Goal: Navigation & Orientation: Find specific page/section

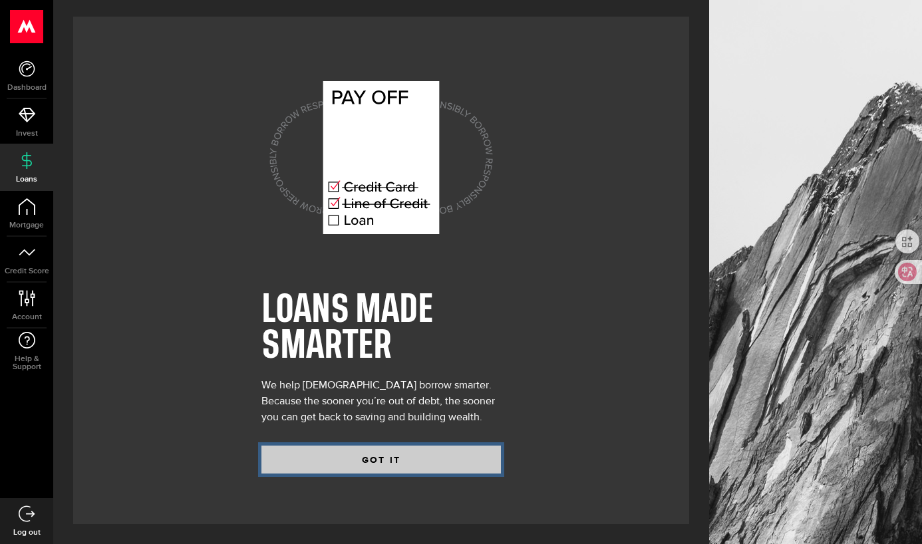
click at [338, 459] on button "GOT IT" at bounding box center [382, 460] width 240 height 28
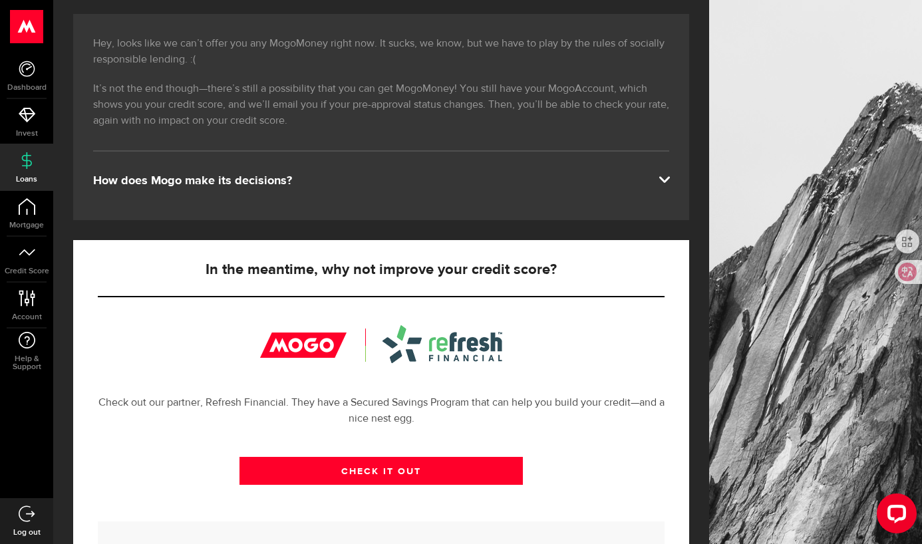
scroll to position [218, 0]
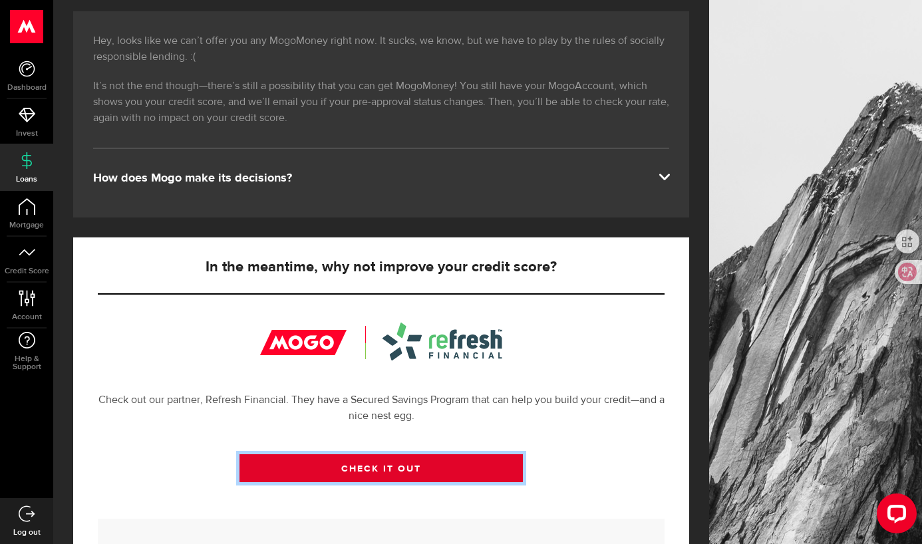
click at [352, 470] on link "CHECK IT OUT" at bounding box center [382, 469] width 284 height 28
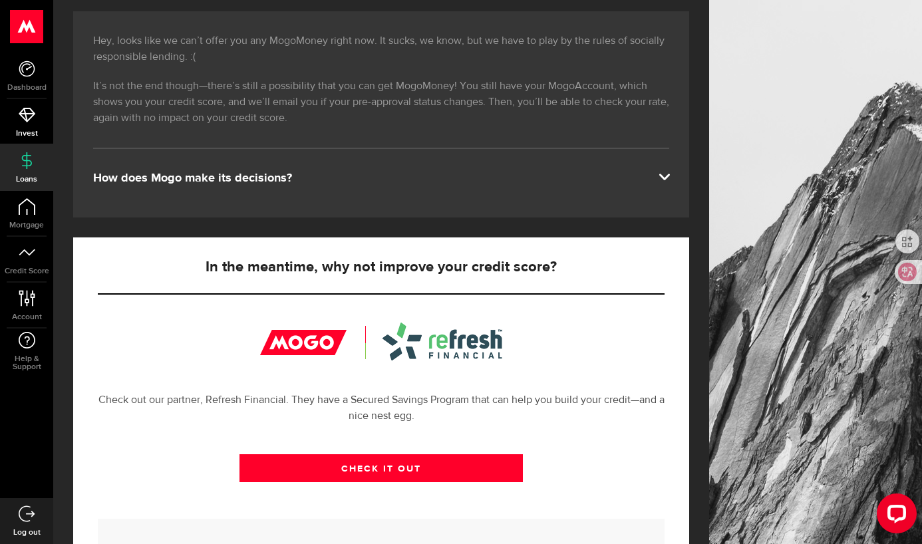
click at [27, 122] on link "Invest" at bounding box center [26, 121] width 53 height 45
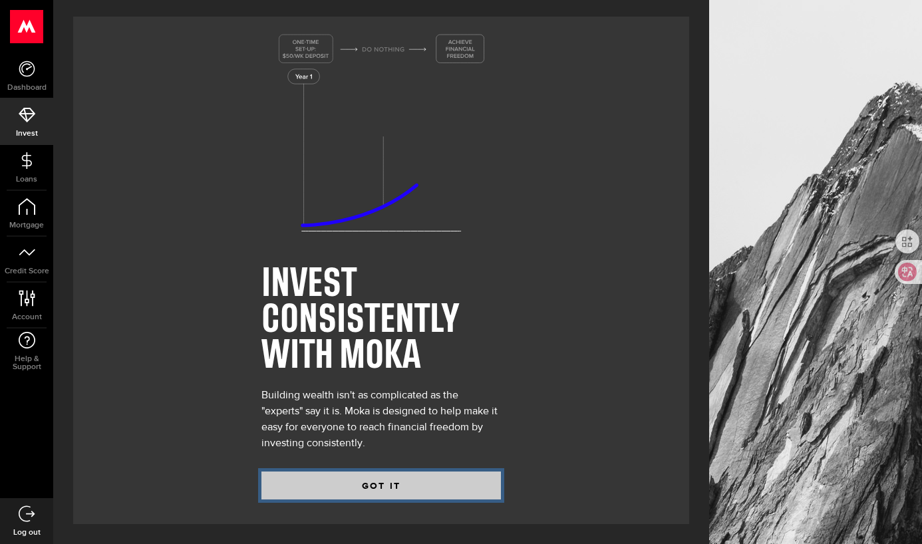
click at [338, 489] on button "GOT IT" at bounding box center [382, 486] width 240 height 28
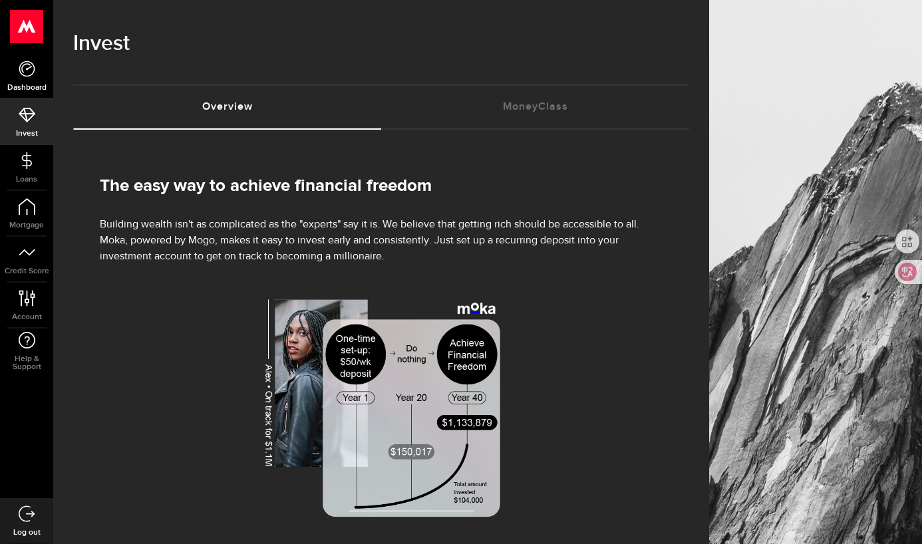
click at [31, 75] on use at bounding box center [27, 69] width 16 height 16
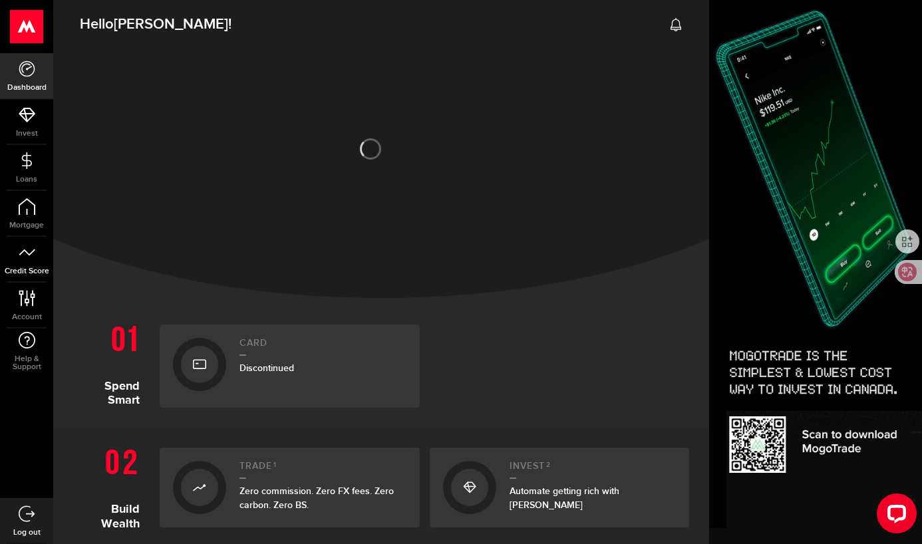
click at [28, 253] on icon at bounding box center [27, 252] width 17 height 17
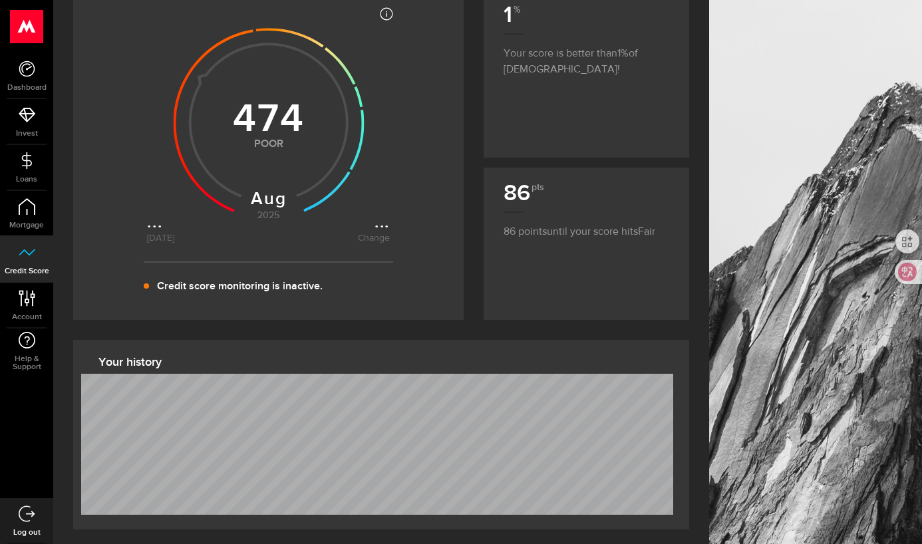
scroll to position [171, 0]
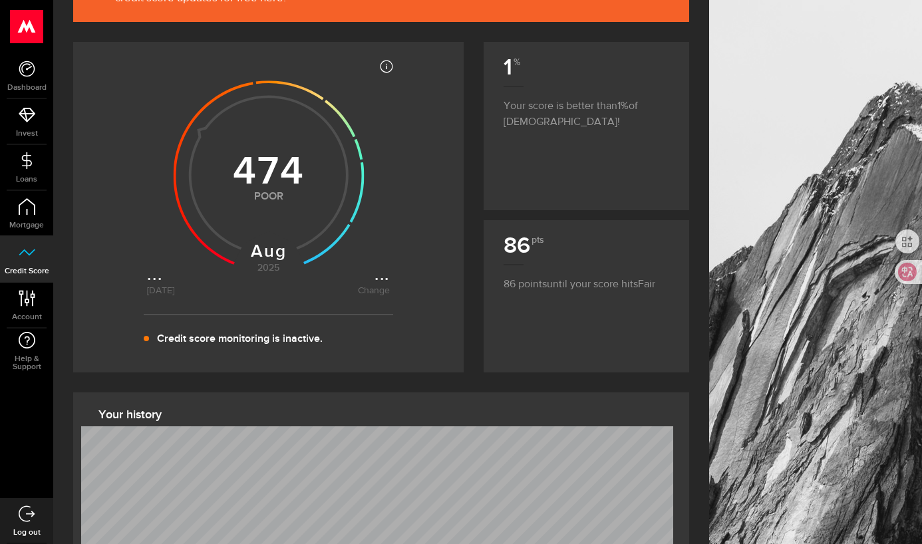
click at [264, 180] on use at bounding box center [268, 175] width 191 height 191
click at [383, 280] on icon at bounding box center [268, 172] width 243 height 243
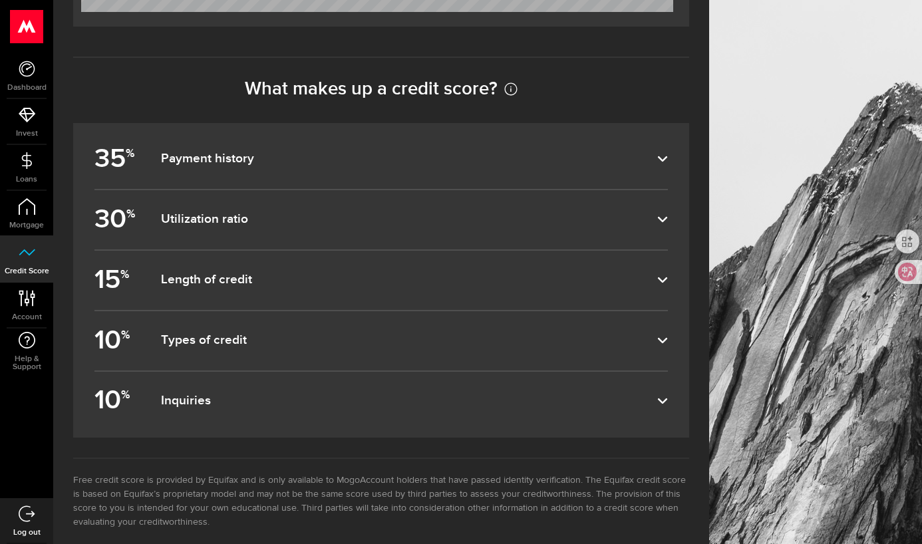
scroll to position [729, 0]
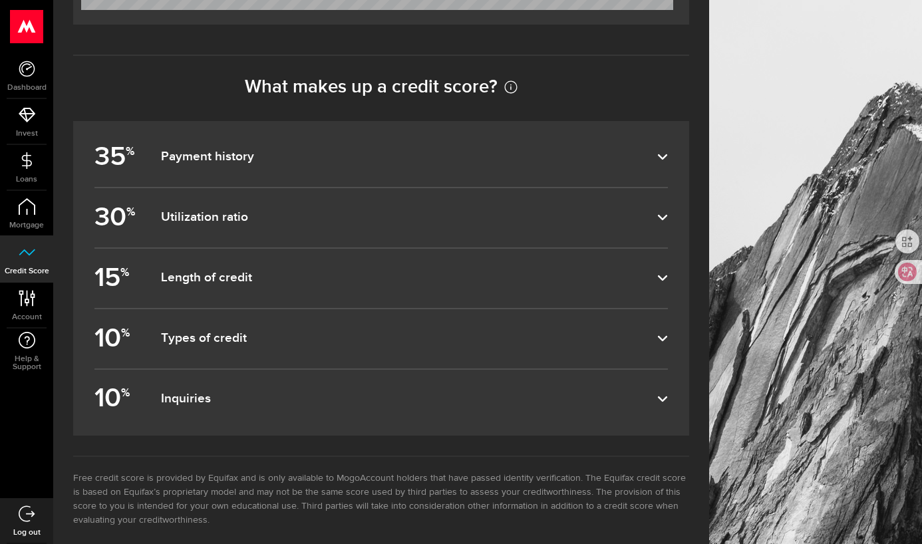
click at [326, 408] on label "10 % Inquiries" at bounding box center [382, 399] width 574 height 59
click at [0, 0] on input "10 % Inquiries" at bounding box center [0, 0] width 0 height 0
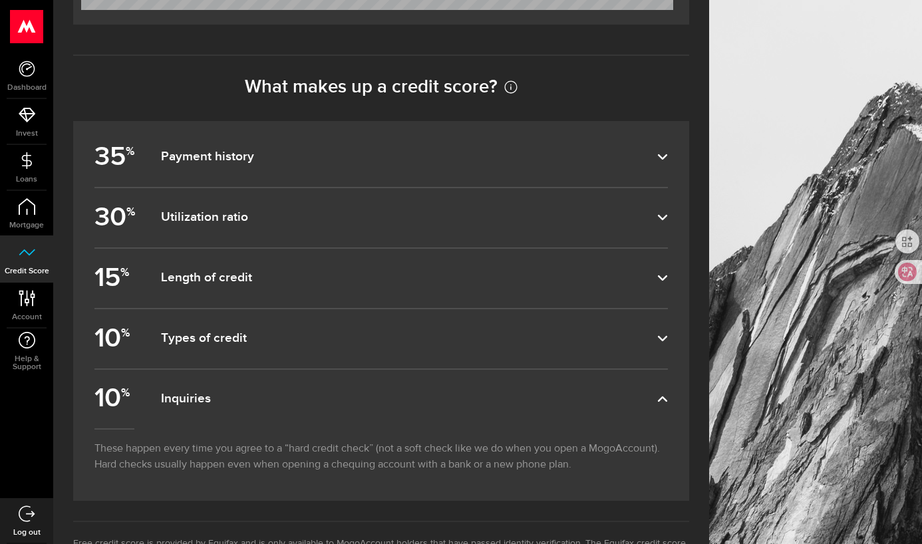
click at [326, 408] on label "10 % Inquiries" at bounding box center [382, 399] width 574 height 59
click at [0, 0] on input "10 % Inquiries" at bounding box center [0, 0] width 0 height 0
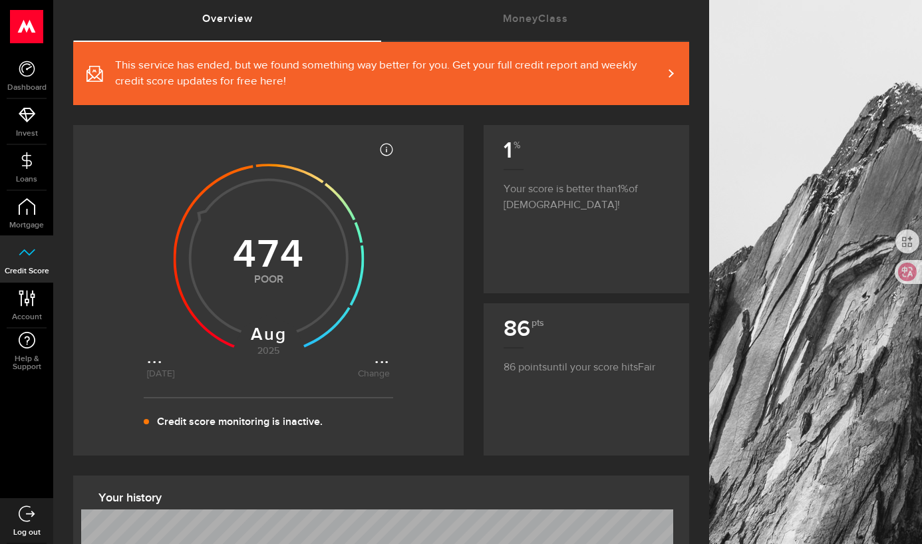
scroll to position [0, 0]
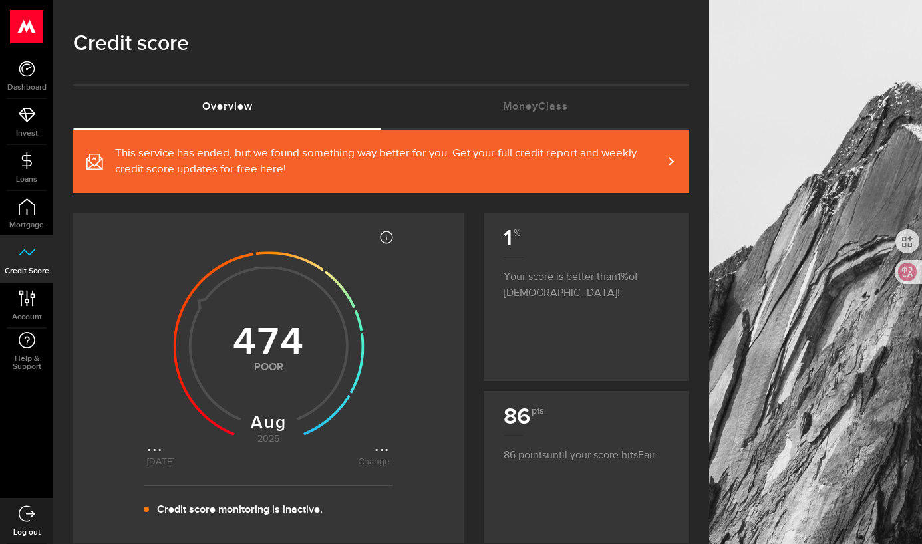
click at [539, 162] on span "This service has ended, but we found something way better for you. Get your ful…" at bounding box center [389, 162] width 548 height 32
click at [520, 106] on link "MoneyClass (requires attention)" at bounding box center [535, 107] width 308 height 43
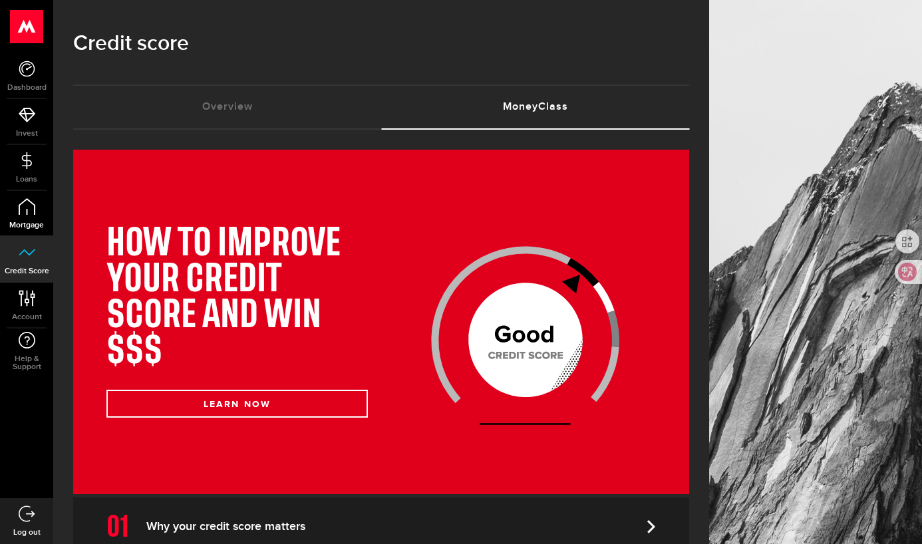
click at [25, 214] on icon at bounding box center [27, 206] width 17 height 17
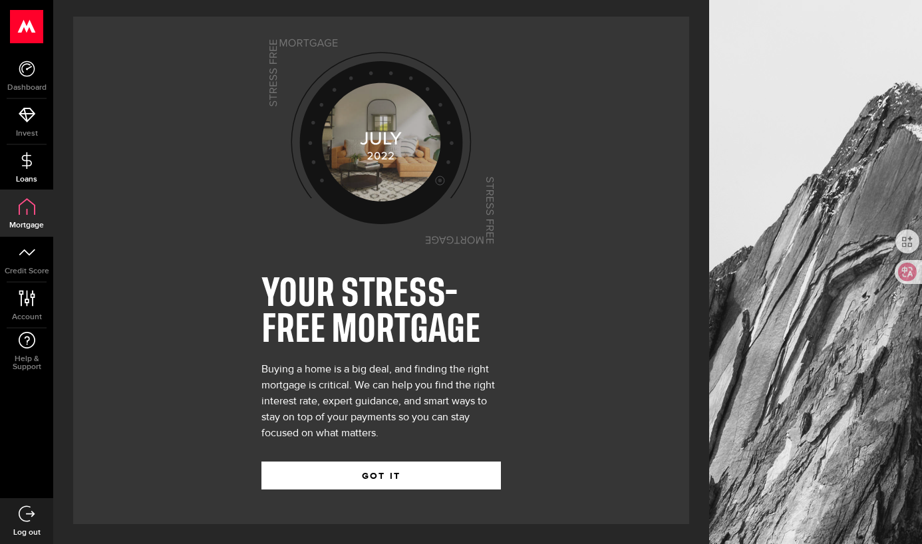
click at [27, 172] on link "Loans" at bounding box center [26, 167] width 53 height 45
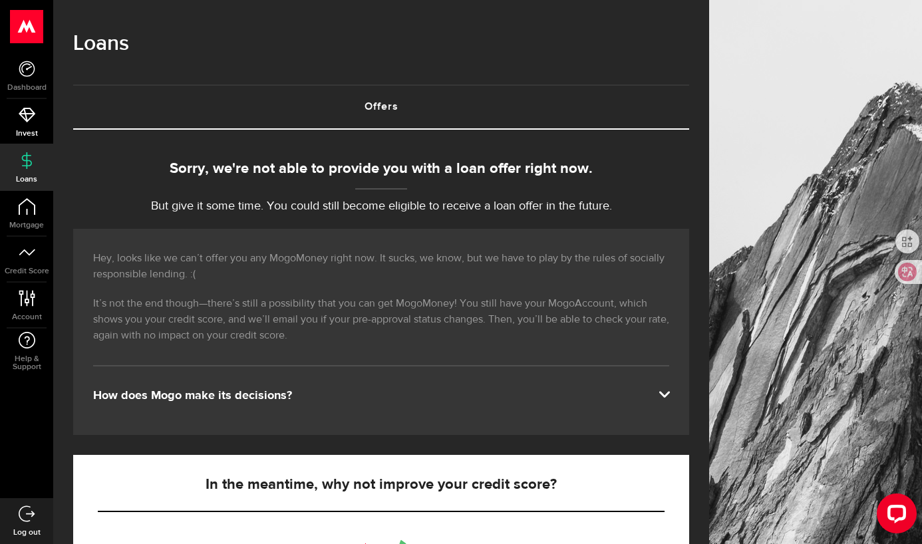
click at [28, 117] on icon at bounding box center [27, 114] width 17 height 17
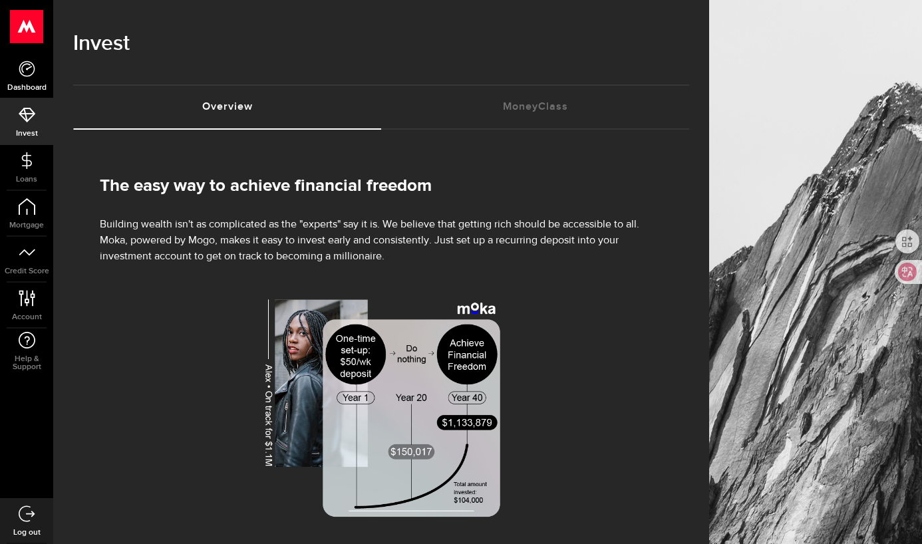
click at [20, 66] on icon at bounding box center [27, 69] width 17 height 17
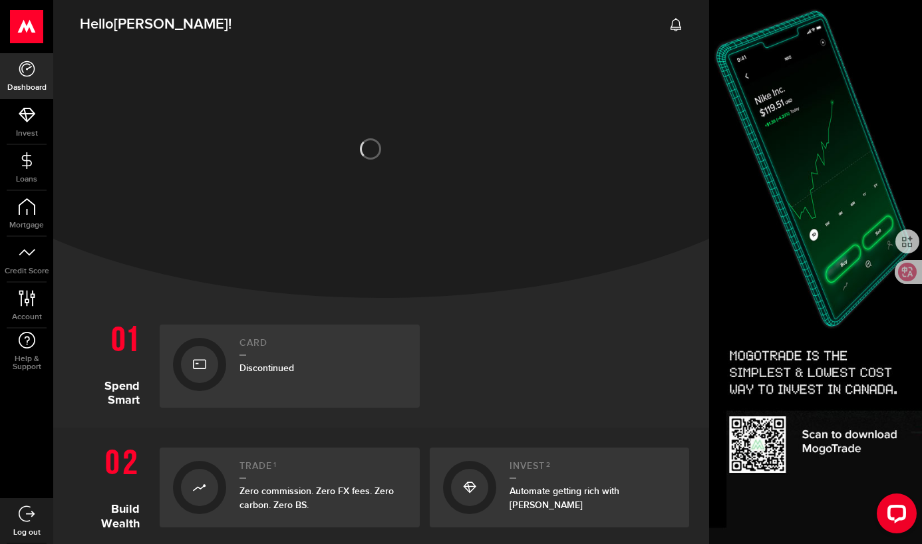
click at [17, 14] on use at bounding box center [27, 26] width 33 height 33
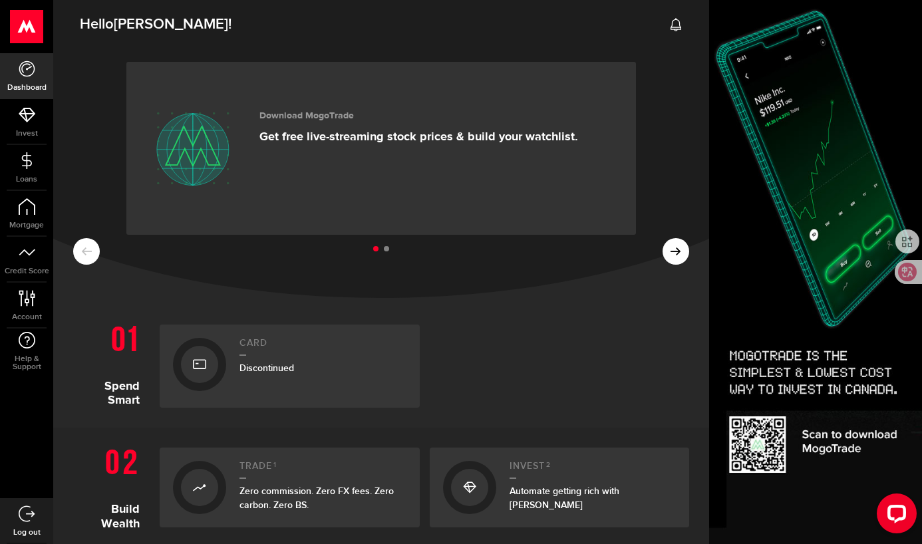
click at [345, 381] on div "Card Discontinued" at bounding box center [323, 366] width 167 height 57
click at [234, 367] on link "Card Discontinued" at bounding box center [290, 366] width 260 height 83
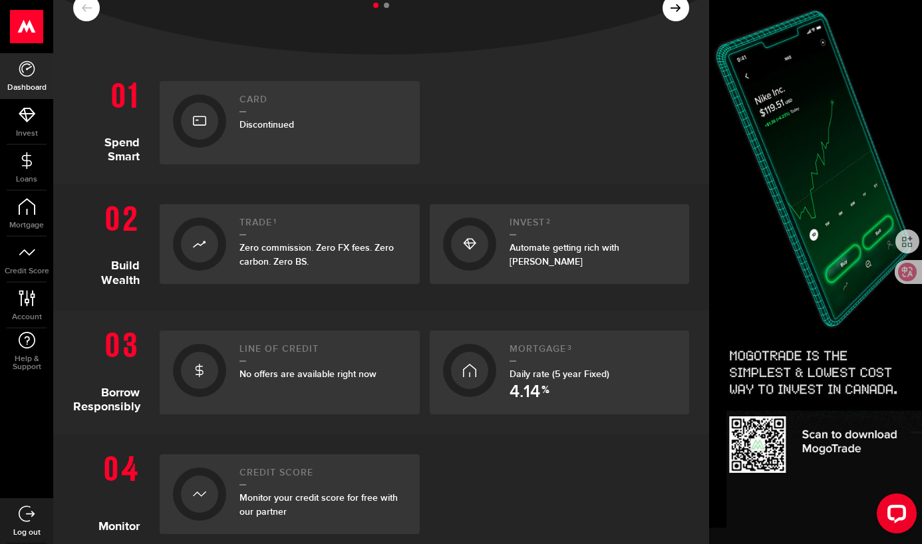
scroll to position [254, 0]
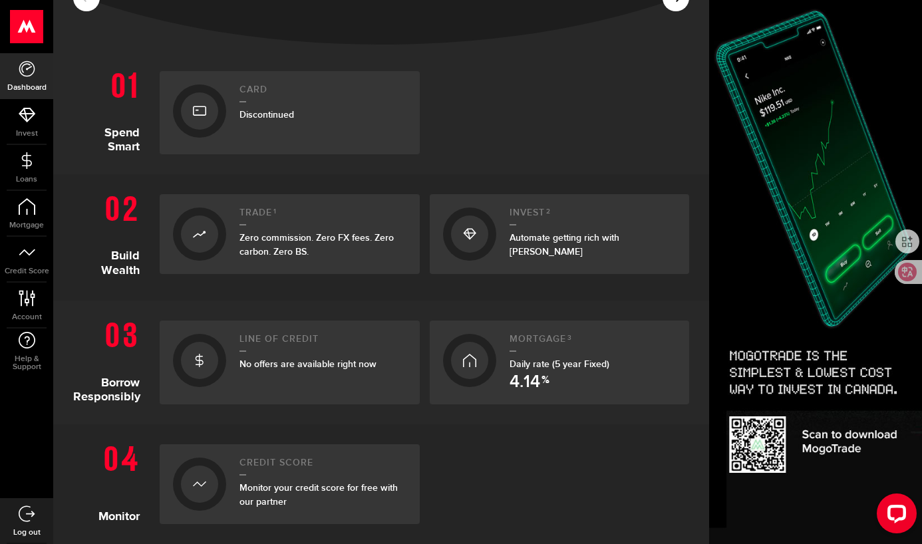
click at [351, 380] on div "Line of credit No offers are available right now" at bounding box center [323, 362] width 167 height 57
